Goal: Task Accomplishment & Management: Manage account settings

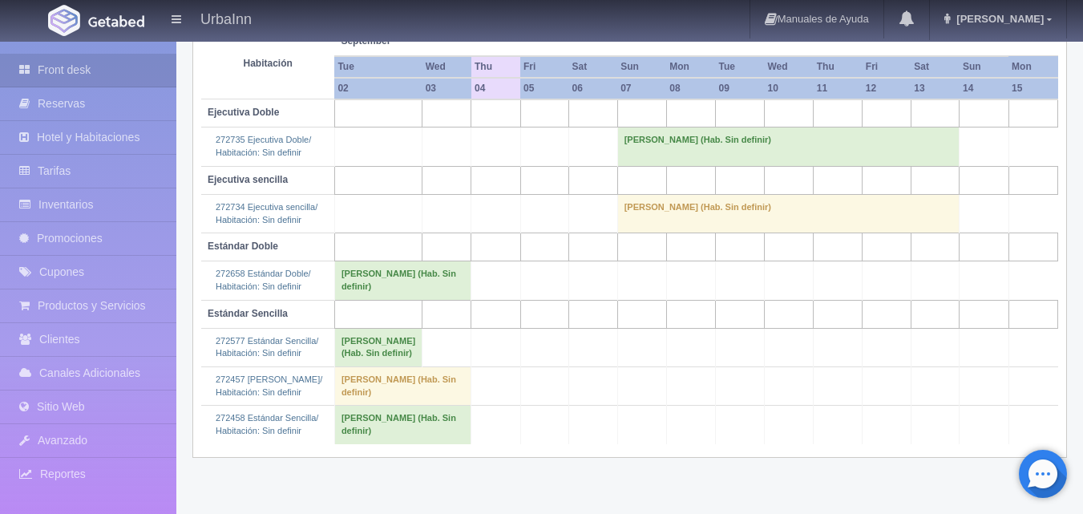
scroll to position [241, 0]
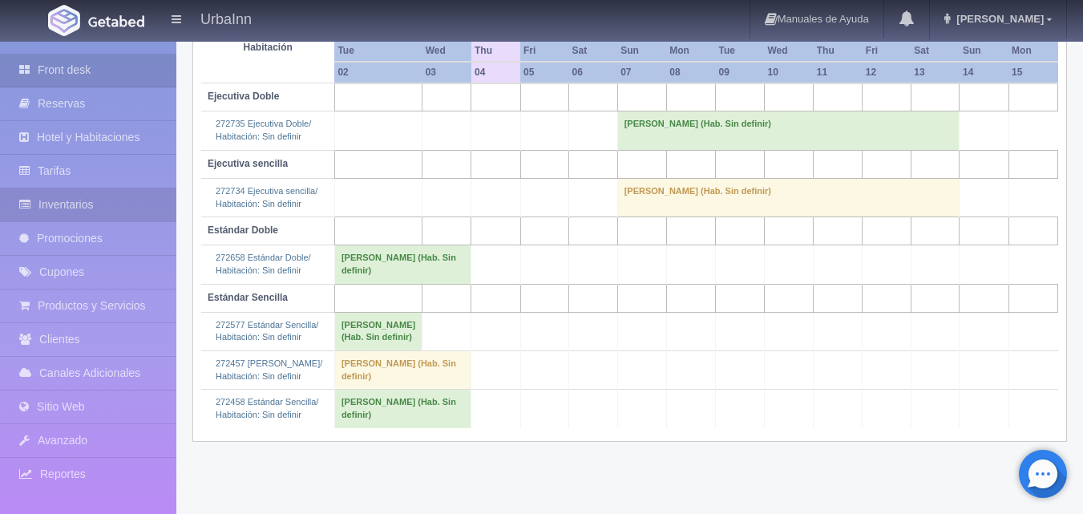
click at [43, 214] on link "Inventarios" at bounding box center [88, 204] width 176 height 33
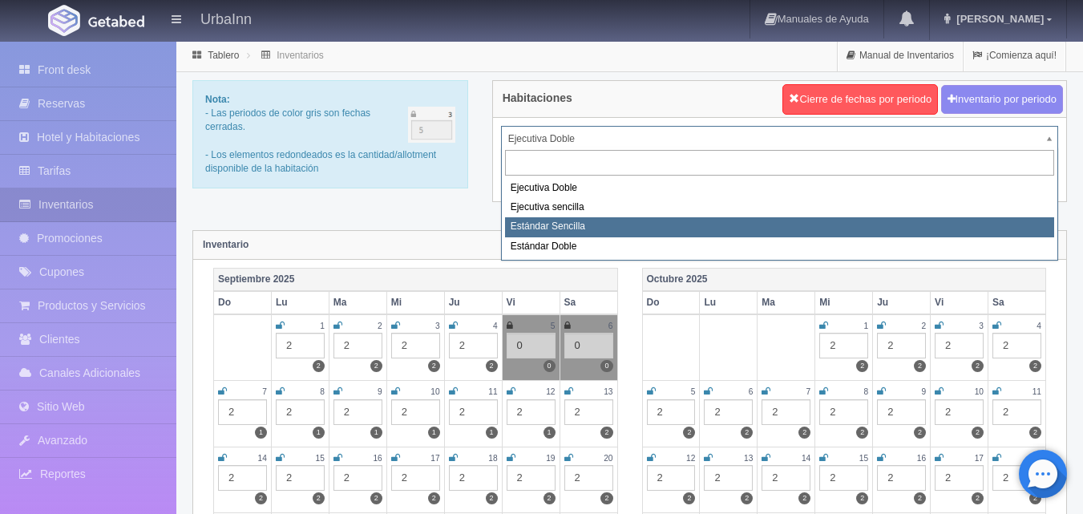
select select "1739"
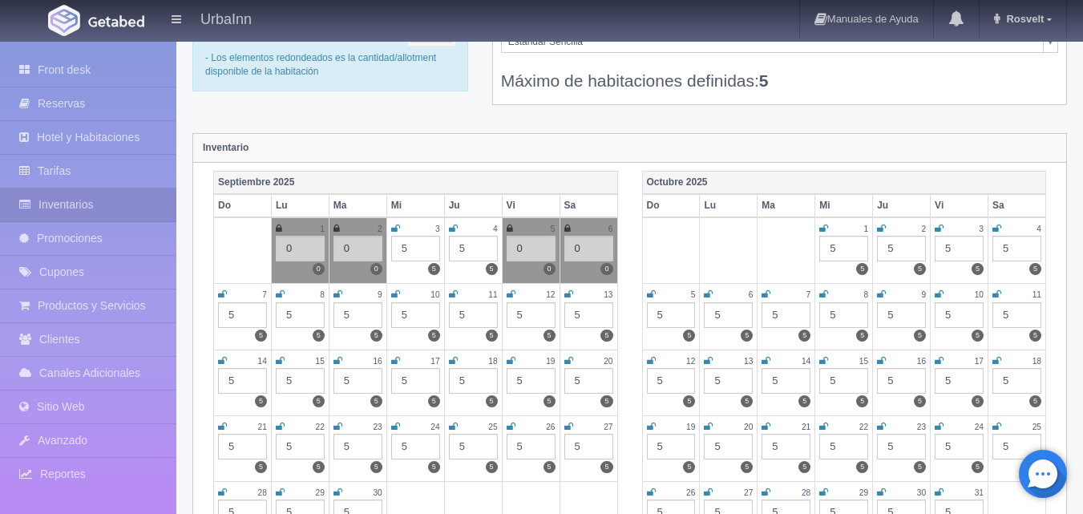
scroll to position [107, 0]
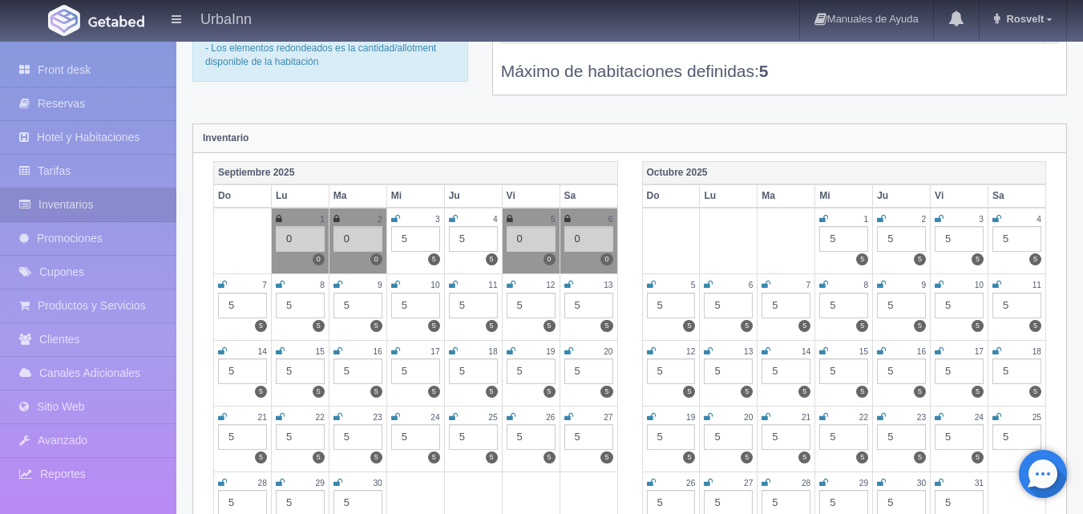
click at [478, 242] on div "5" at bounding box center [473, 239] width 49 height 26
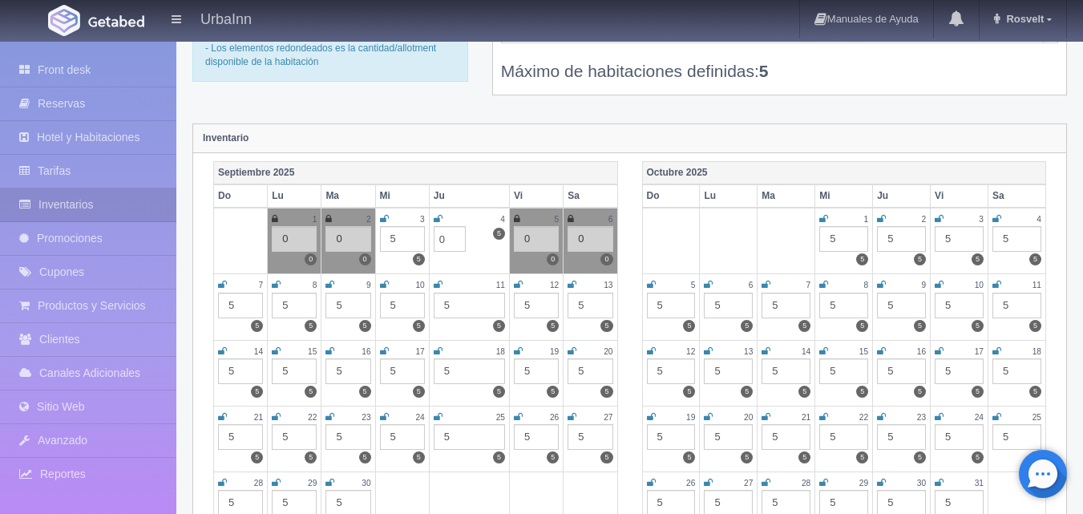
type input "0"
click at [436, 217] on icon at bounding box center [438, 219] width 9 height 10
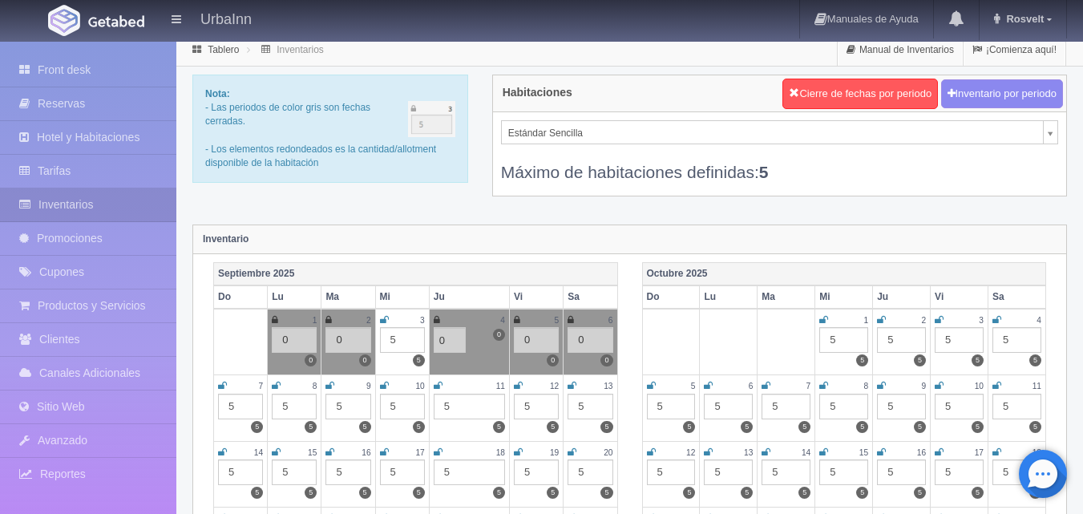
scroll to position [0, 0]
